Goal: Navigation & Orientation: Go to known website

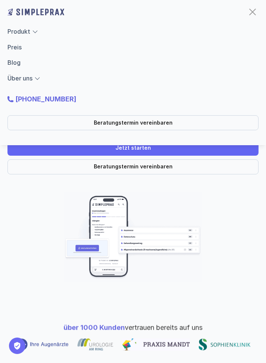
click at [192, 39] on div "Produkt Preis Blog Über uns" at bounding box center [132, 55] width 251 height 56
click at [155, 148] on link "Jetzt starten" at bounding box center [132, 148] width 251 height 15
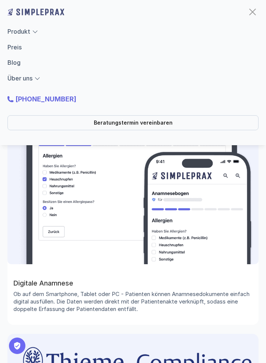
scroll to position [633, 0]
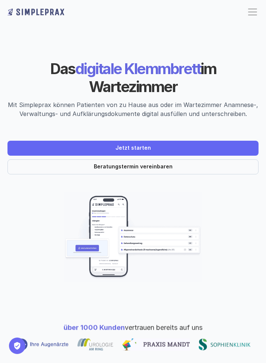
click at [49, 11] on img at bounding box center [35, 12] width 57 height 12
click at [254, 9] on div at bounding box center [252, 9] width 9 height 1
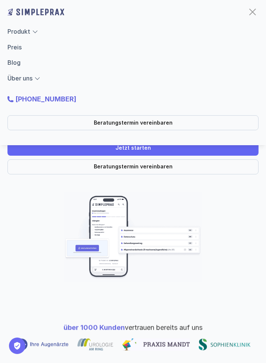
click at [239, 45] on div "Produkt Preis Blog Über uns" at bounding box center [132, 55] width 251 height 56
